Goal: Communication & Community: Answer question/provide support

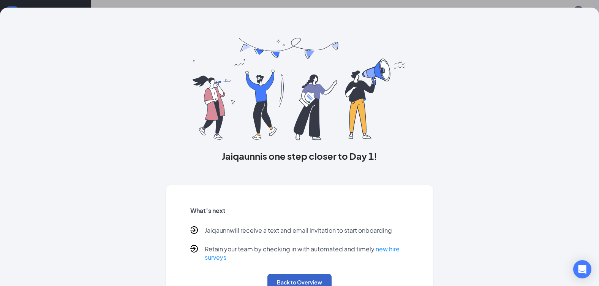
click at [308, 280] on button "Back to Overview" at bounding box center [299, 282] width 64 height 17
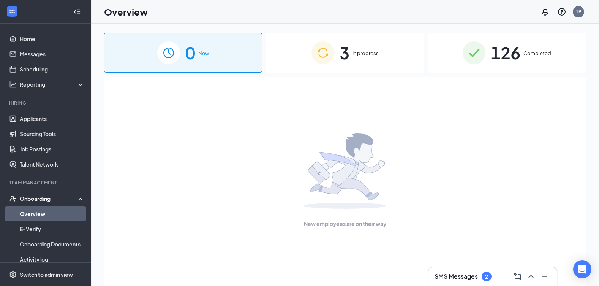
click at [458, 278] on h3 "SMS Messages" at bounding box center [456, 276] width 43 height 8
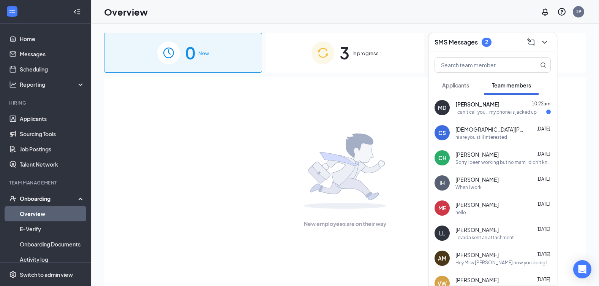
click at [490, 113] on div "I can't call you .. my phone is jacked up" at bounding box center [496, 112] width 81 height 6
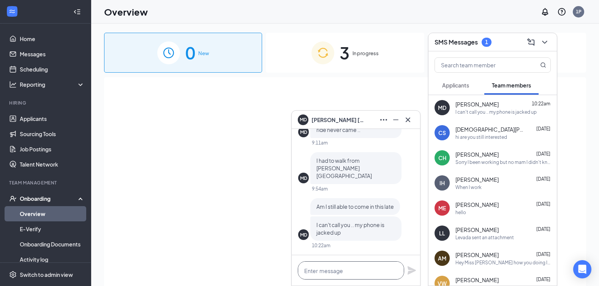
click at [341, 275] on textarea at bounding box center [351, 270] width 106 height 18
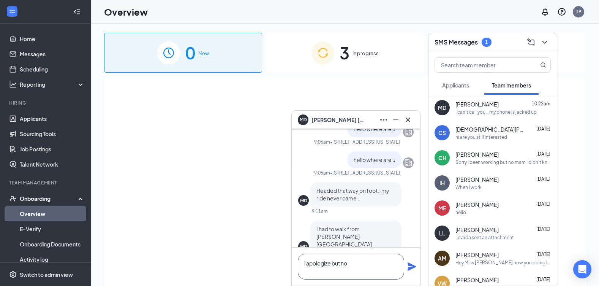
scroll to position [-38, 0]
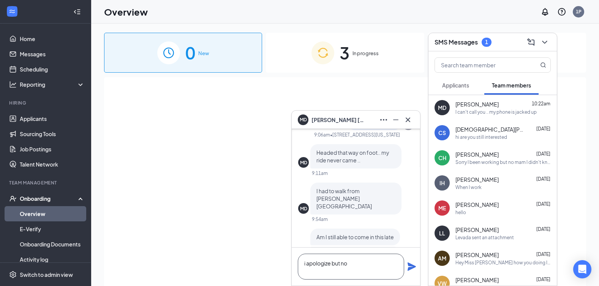
type textarea "i apologize but no"
click at [411, 269] on icon "Plane" at bounding box center [411, 266] width 9 height 9
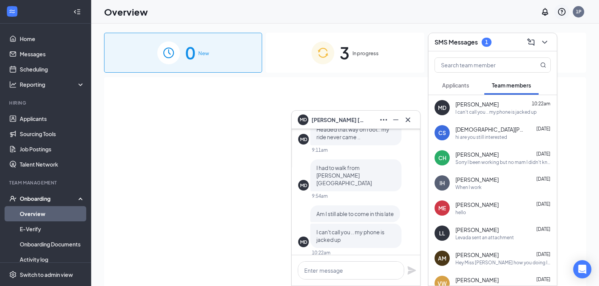
scroll to position [0, 0]
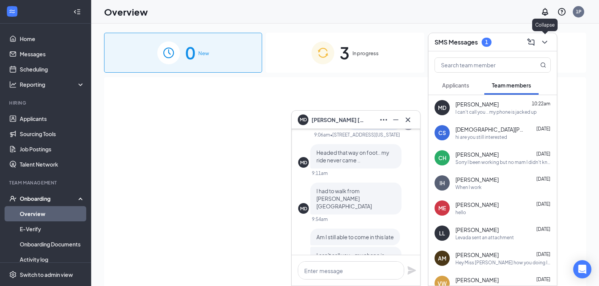
click at [543, 46] on icon "ChevronDown" at bounding box center [544, 42] width 9 height 9
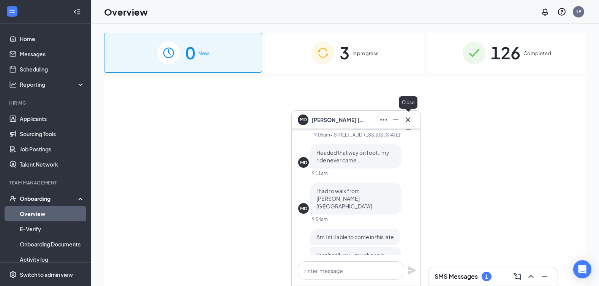
click at [408, 121] on icon "Cross" at bounding box center [407, 119] width 9 height 9
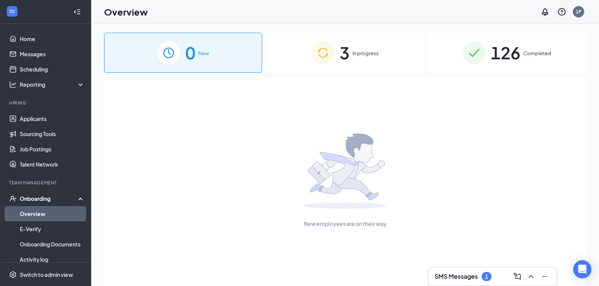
click at [454, 280] on h3 "SMS Messages" at bounding box center [456, 276] width 43 height 8
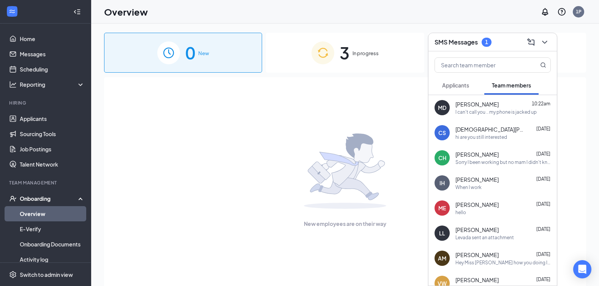
click at [458, 83] on span "Applicants" at bounding box center [455, 85] width 27 height 7
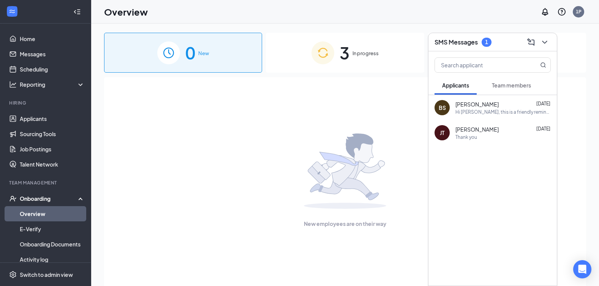
click at [503, 85] on span "Team members" at bounding box center [511, 85] width 39 height 7
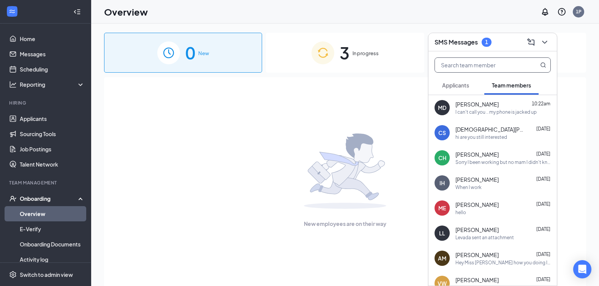
click at [454, 62] on input "text" at bounding box center [480, 65] width 90 height 14
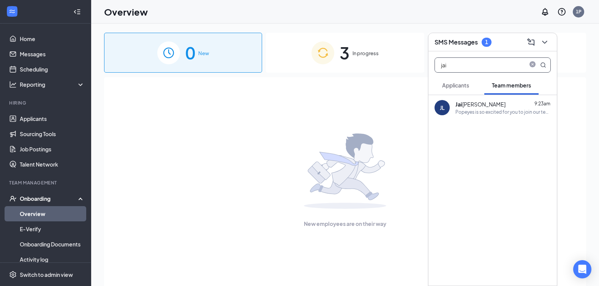
type input "jai"
click at [473, 109] on div "Popeyes is so excited for you to join our team! Do you know anyone else who mig…" at bounding box center [503, 112] width 95 height 6
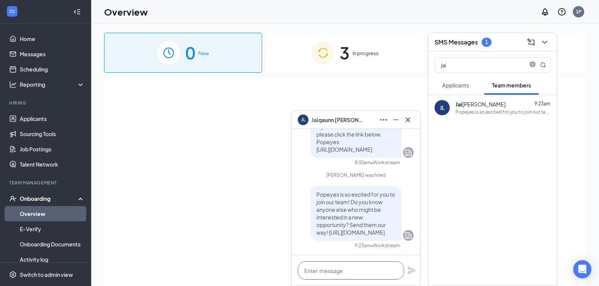
click at [321, 273] on textarea at bounding box center [351, 270] width 106 height 18
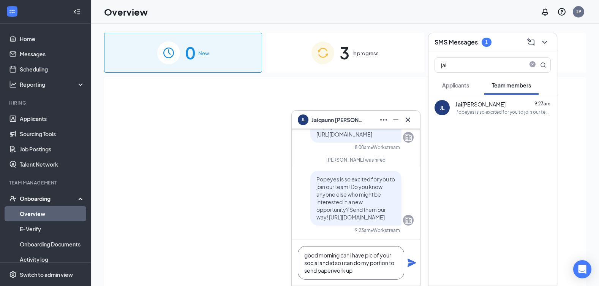
type textarea "good morning can i have pic of your social and id so i can do my portion to sen…"
click at [410, 264] on icon "Plane" at bounding box center [412, 262] width 8 height 8
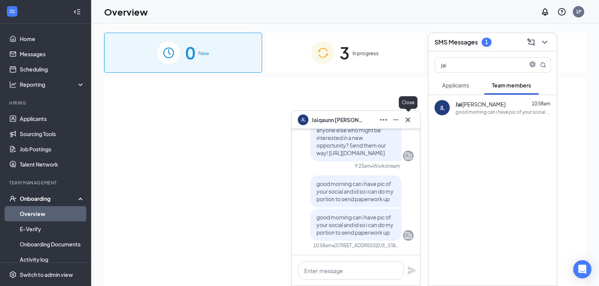
click at [405, 123] on icon "Cross" at bounding box center [407, 119] width 9 height 9
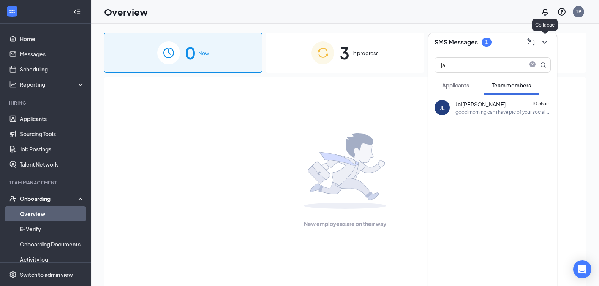
click at [543, 40] on icon "ChevronDown" at bounding box center [544, 42] width 9 height 9
